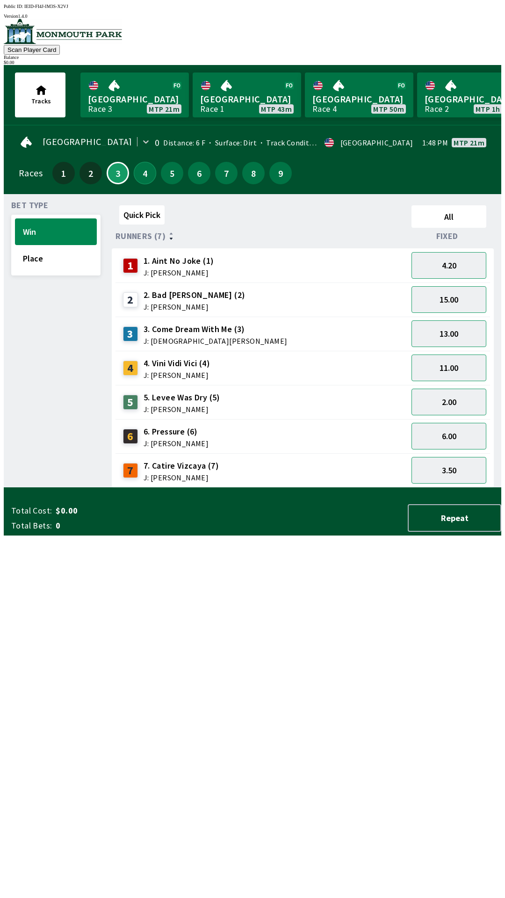
click at [145, 175] on button "4" at bounding box center [145, 173] width 22 height 22
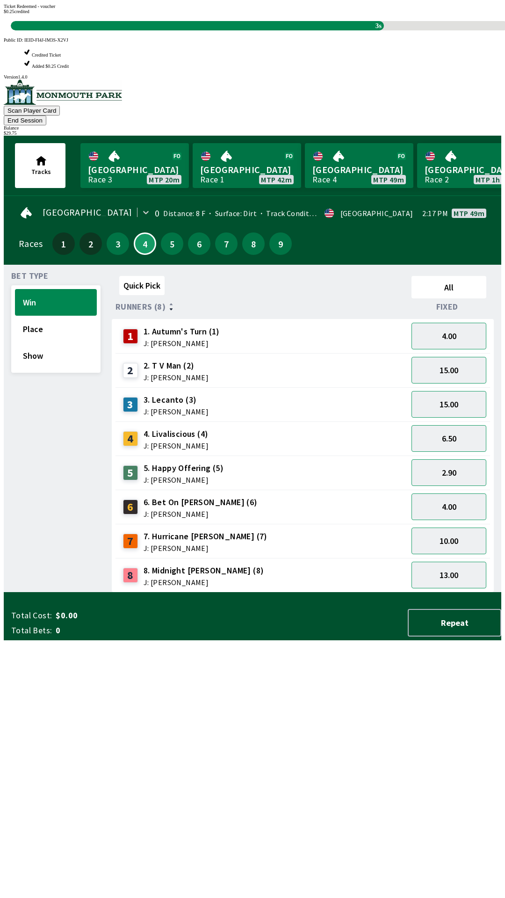
click at [279, 592] on div "Quick Pick All Runners (8) Fixed 1 1. Autumn's Turn (1) J: [PERSON_NAME] 4.00 2…" at bounding box center [306, 432] width 389 height 320
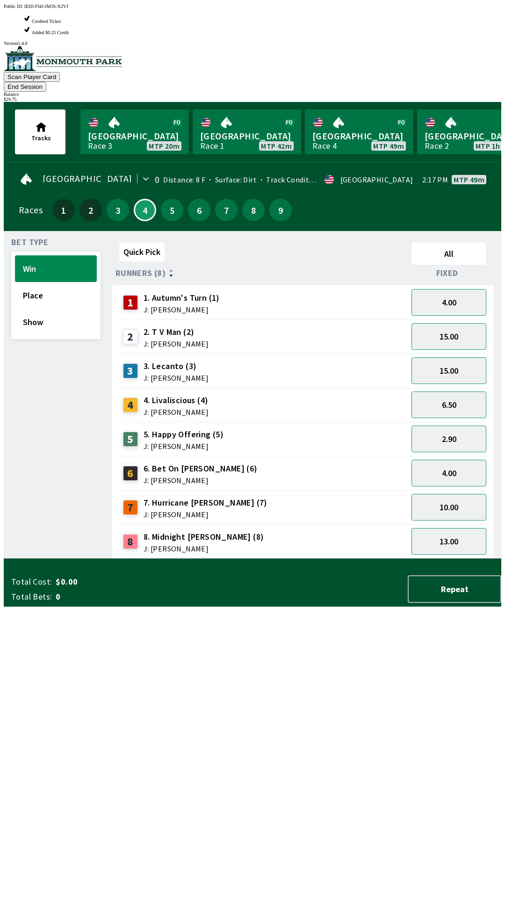
click at [260, 559] on div "Quick Pick All Runners (8) Fixed 1 1. Autumn's Turn (1) J: [PERSON_NAME] 4.00 2…" at bounding box center [306, 398] width 389 height 320
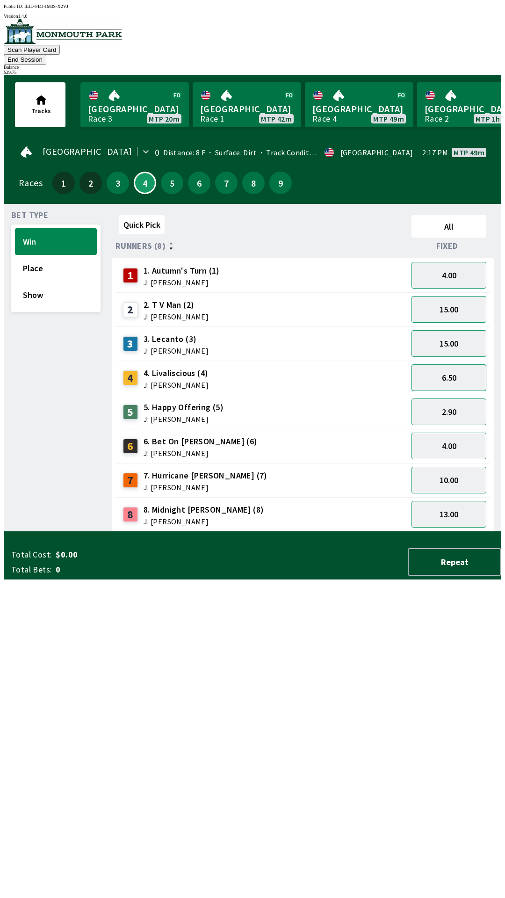
click at [452, 369] on button "6.50" at bounding box center [448, 377] width 75 height 27
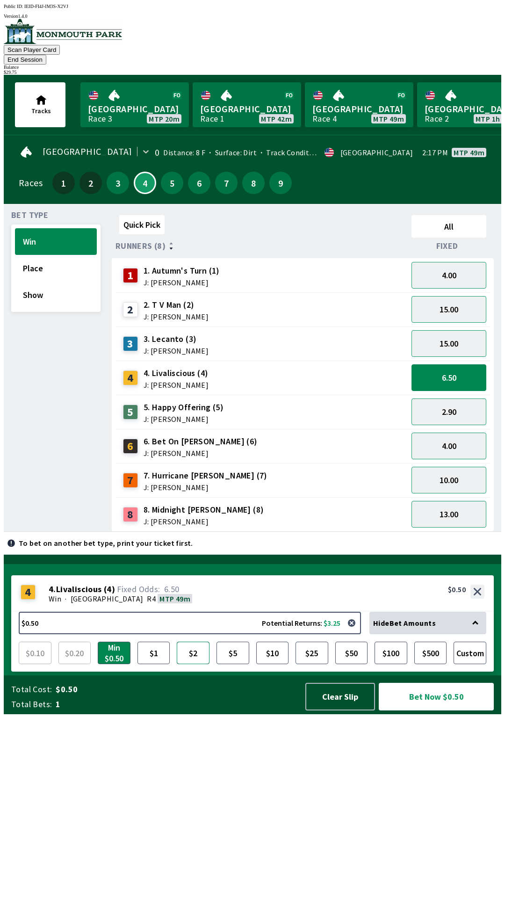
click at [200, 664] on button "$2" at bounding box center [193, 652] width 33 height 22
click at [435, 710] on button "Bet Now $2.00" at bounding box center [436, 697] width 115 height 28
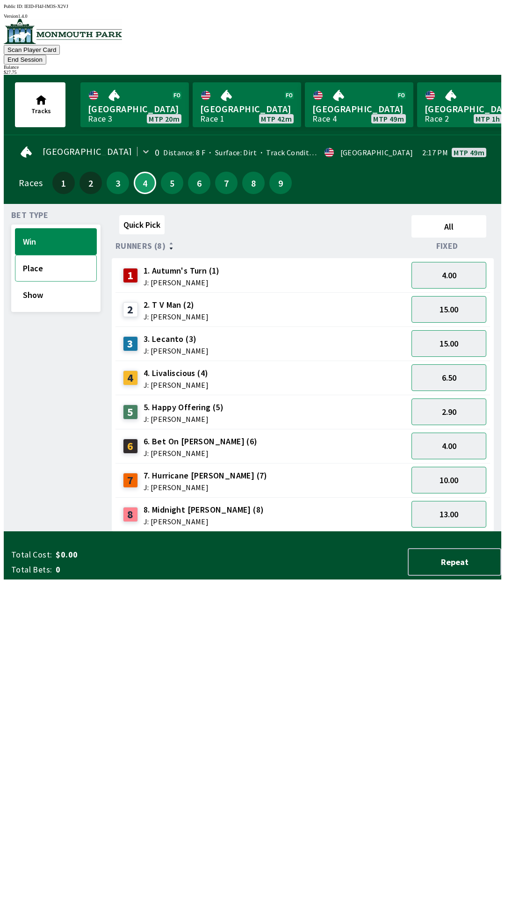
click at [35, 265] on button "Place" at bounding box center [56, 268] width 82 height 27
click at [447, 373] on button "3.10" at bounding box center [448, 377] width 75 height 27
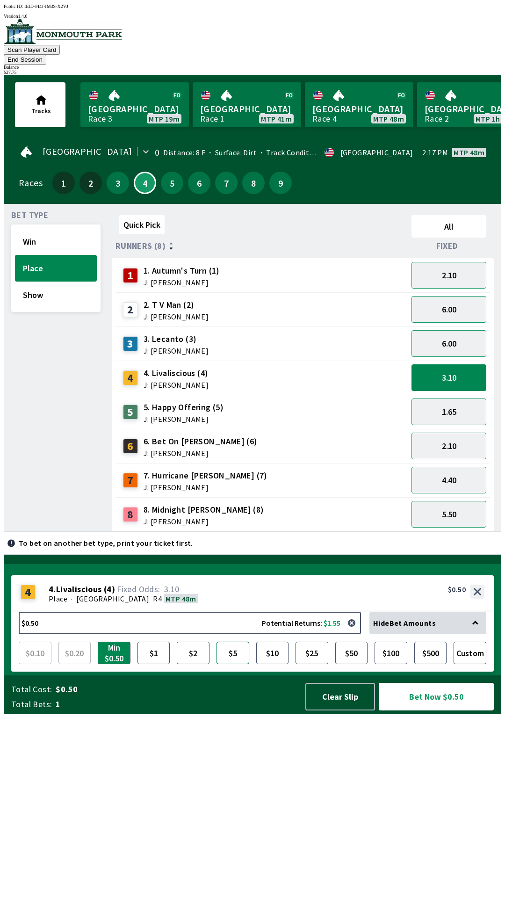
click at [237, 664] on button "$5" at bounding box center [232, 652] width 33 height 22
click at [429, 710] on button "Bet Now $5.00" at bounding box center [436, 697] width 115 height 28
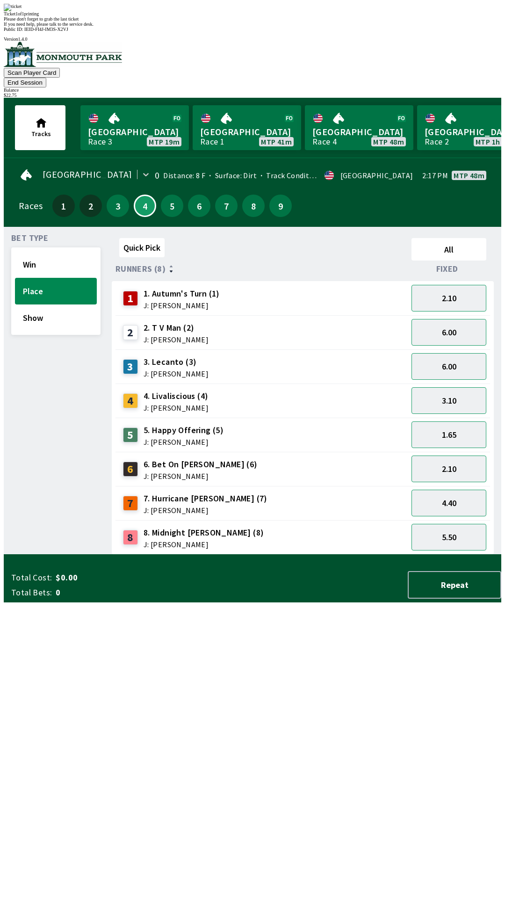
click at [266, 555] on div "Quick Pick All Runners (8) Fixed 1 1. Autumn's Turn (1) J: [PERSON_NAME] 2.10 2…" at bounding box center [306, 394] width 389 height 320
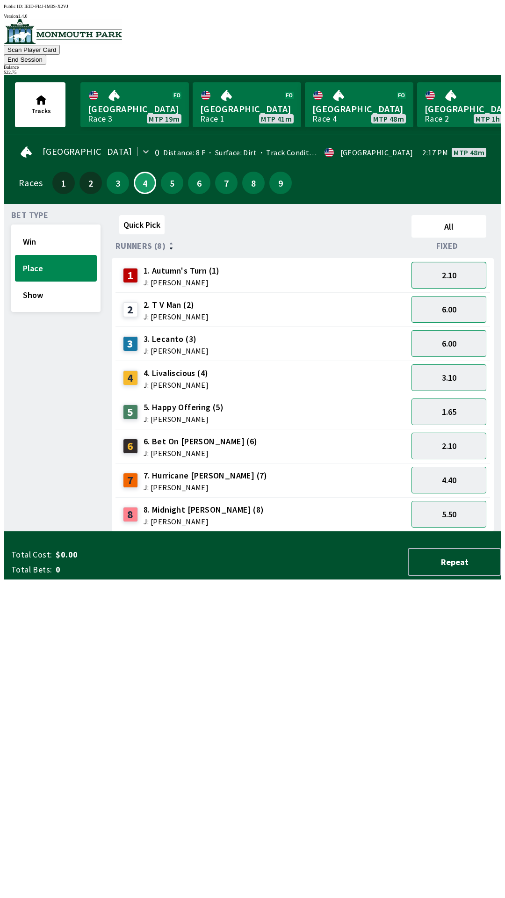
click at [441, 262] on button "2.10" at bounding box center [448, 275] width 75 height 27
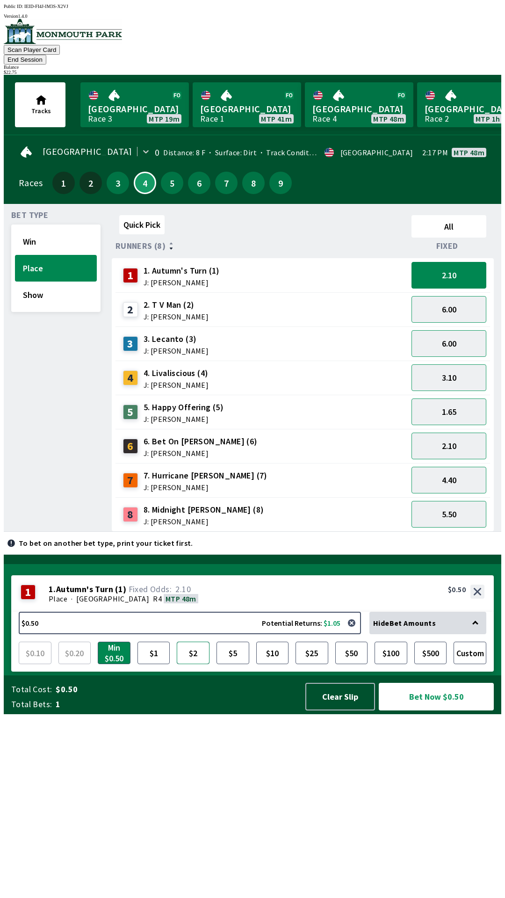
click at [191, 664] on button "$2" at bounding box center [193, 652] width 33 height 22
click at [426, 710] on button "Bet Now $2.00" at bounding box center [436, 697] width 115 height 28
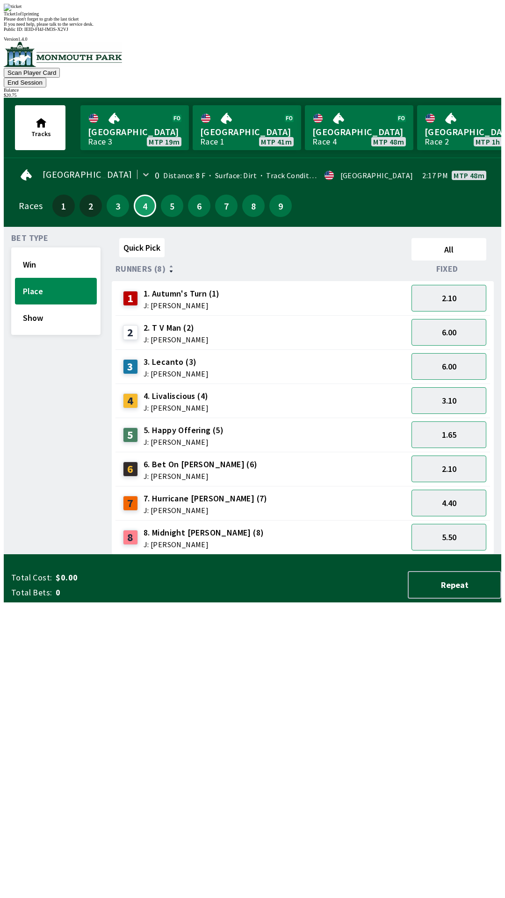
click at [285, 555] on div "Quick Pick All Runners (8) Fixed 1 1. Autumn's Turn (1) J: [PERSON_NAME] 2.10 2…" at bounding box center [306, 394] width 389 height 320
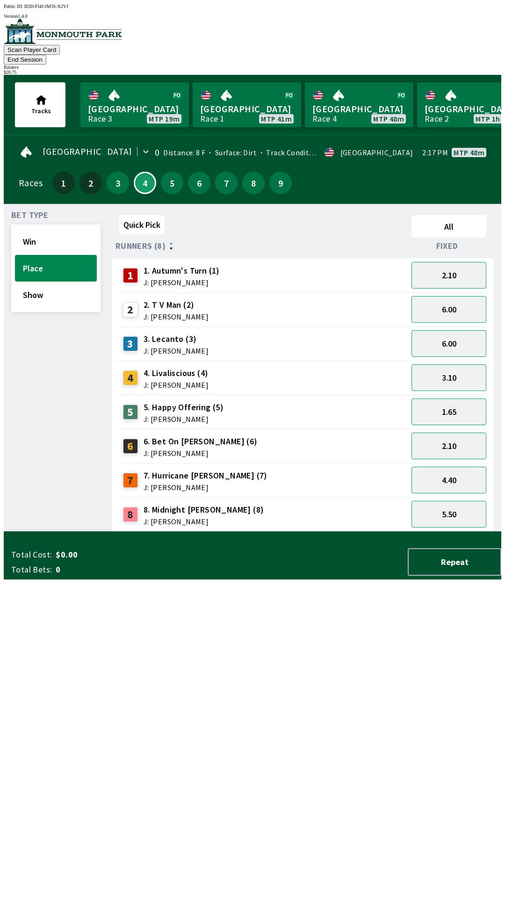
click at [46, 55] on button "End Session" at bounding box center [25, 60] width 43 height 10
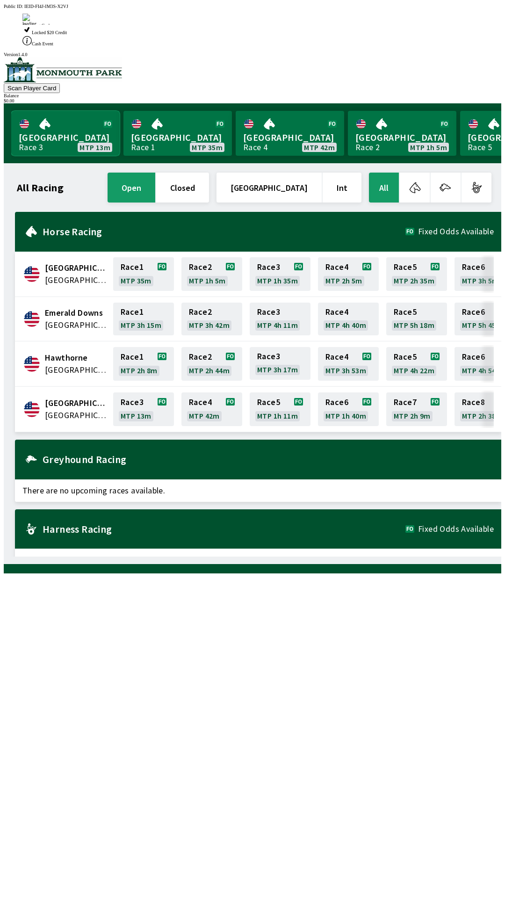
click at [53, 111] on link "Monmouth Park Race 3 MTP 13m" at bounding box center [65, 133] width 108 height 45
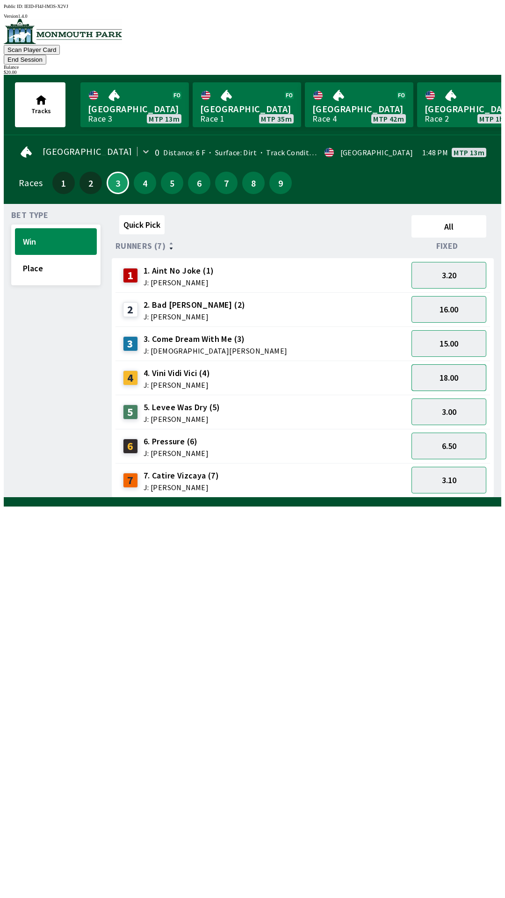
click at [459, 365] on button "18.00" at bounding box center [448, 377] width 75 height 27
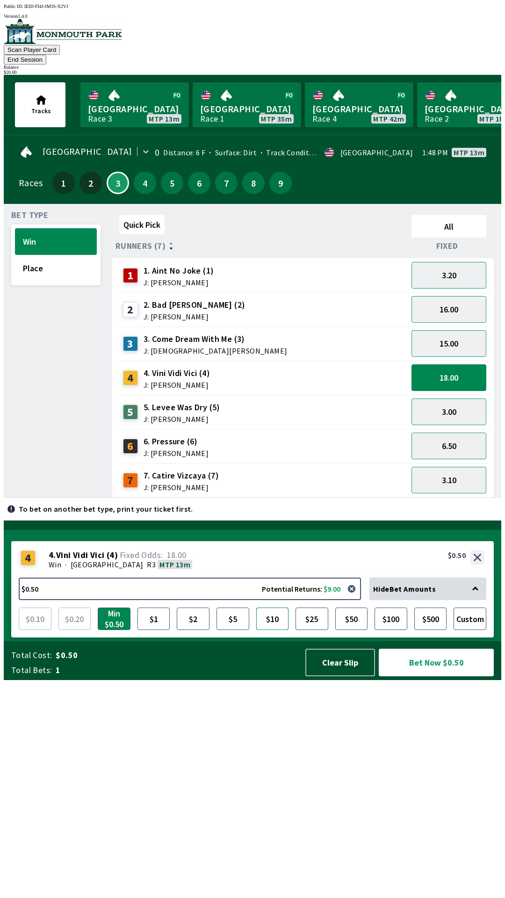
click at [274, 630] on button "$10" at bounding box center [272, 618] width 33 height 22
click at [428, 676] on button "Bet Now $10.00" at bounding box center [436, 662] width 115 height 28
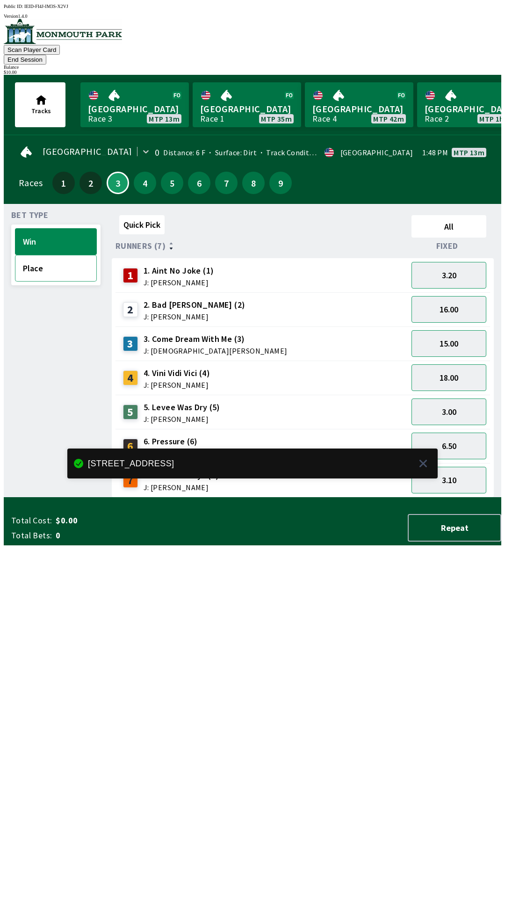
click at [66, 255] on button "Place" at bounding box center [56, 268] width 82 height 27
click at [465, 367] on button "7.00" at bounding box center [448, 377] width 75 height 27
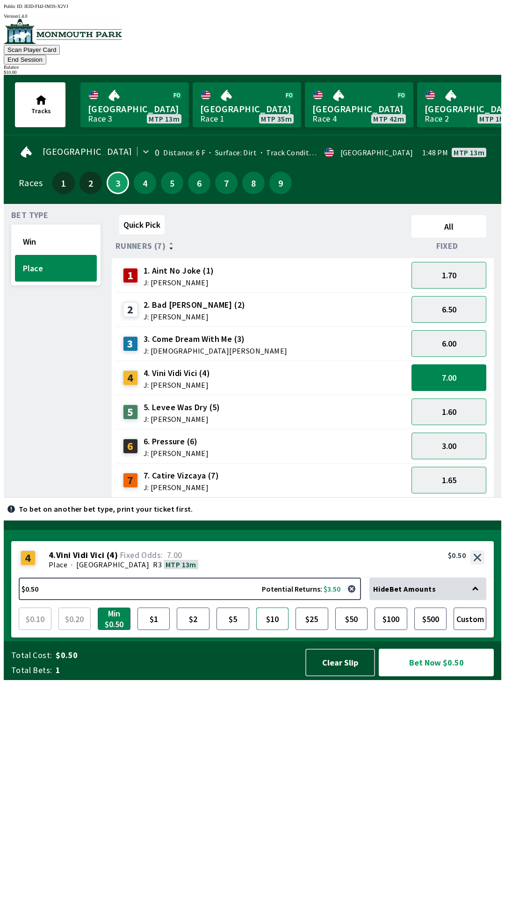
click at [276, 630] on button "$10" at bounding box center [272, 618] width 33 height 22
click at [421, 676] on button "Bet Now $10.00" at bounding box center [436, 662] width 115 height 28
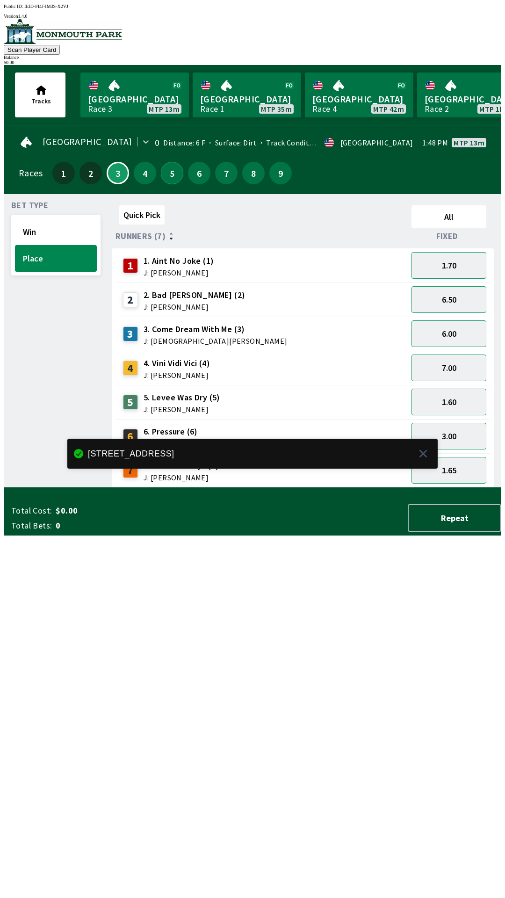
click at [166, 172] on button "5" at bounding box center [172, 173] width 22 height 22
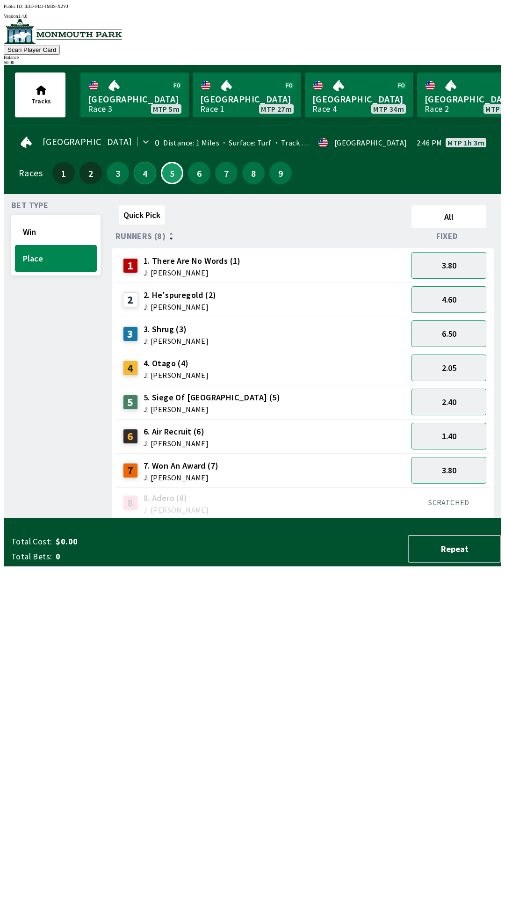
click at [142, 174] on button "4" at bounding box center [145, 173] width 22 height 22
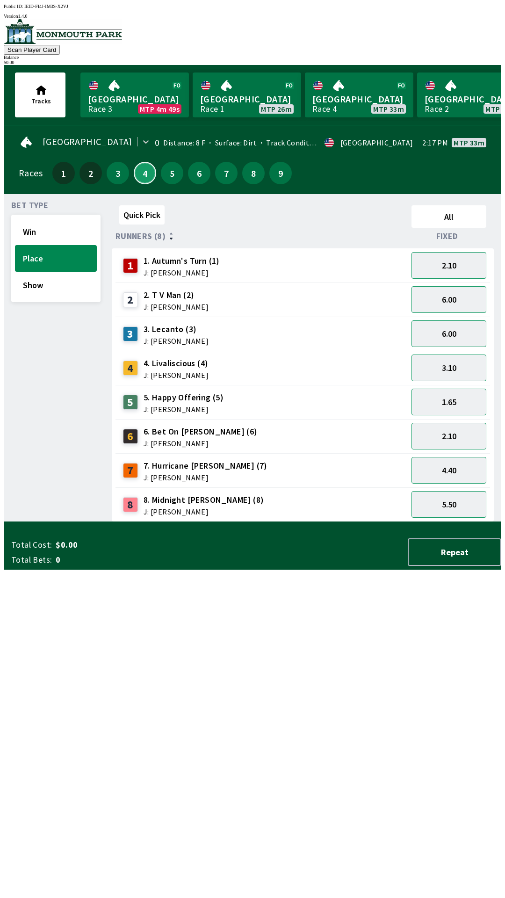
scroll to position [0, 0]
click at [37, 222] on button "Win" at bounding box center [56, 231] width 82 height 27
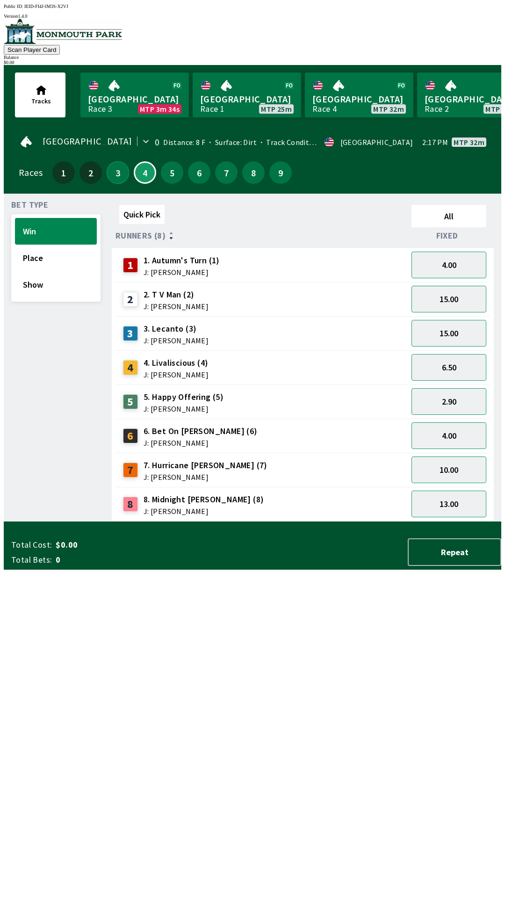
click at [108, 174] on button "3" at bounding box center [118, 172] width 22 height 22
